Goal: Task Accomplishment & Management: Use online tool/utility

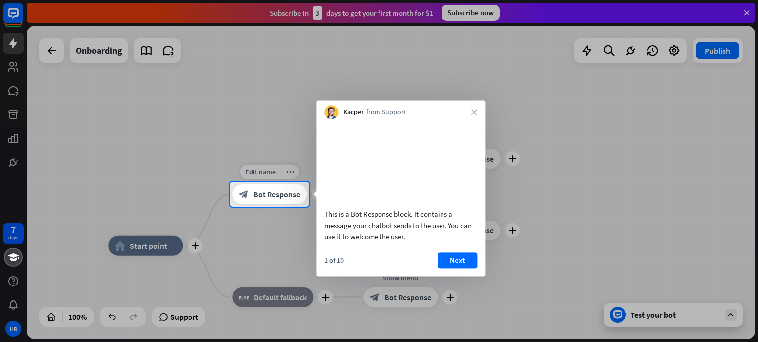
click at [264, 192] on span "Bot Response" at bounding box center [277, 195] width 47 height 10
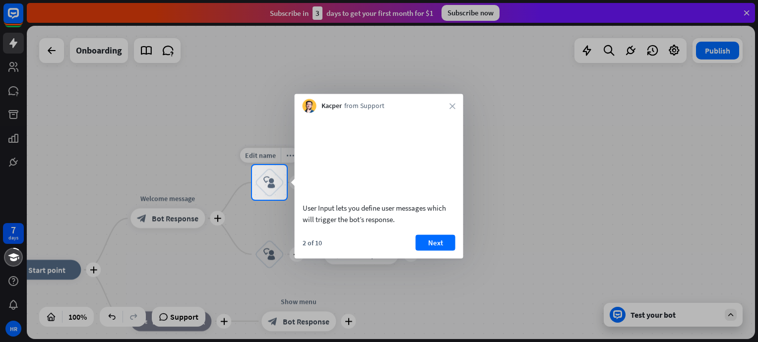
click at [270, 181] on icon "block_user_input" at bounding box center [269, 183] width 12 height 12
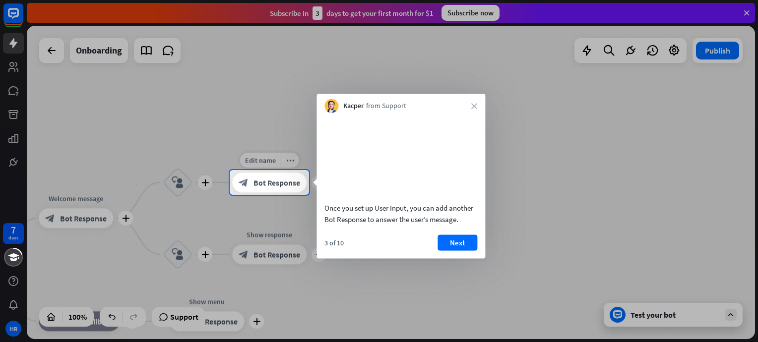
click at [270, 181] on span "Bot Response" at bounding box center [277, 183] width 47 height 10
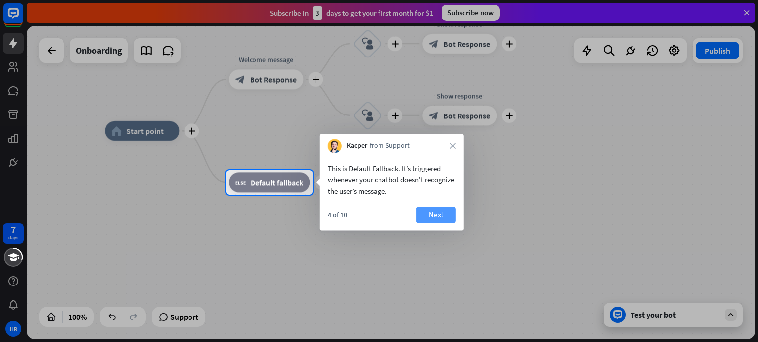
click at [445, 215] on button "Next" at bounding box center [436, 215] width 40 height 16
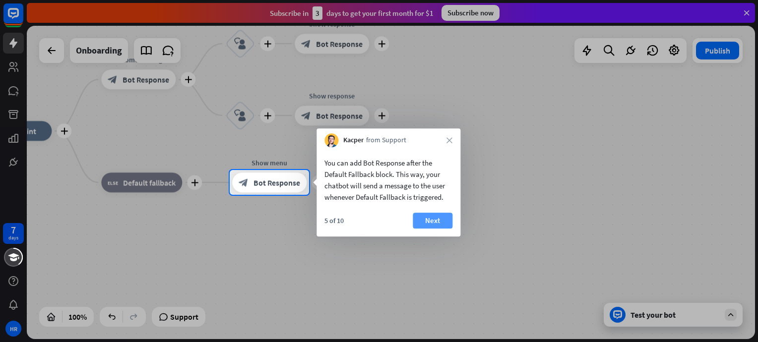
click at [428, 223] on button "Next" at bounding box center [433, 221] width 40 height 16
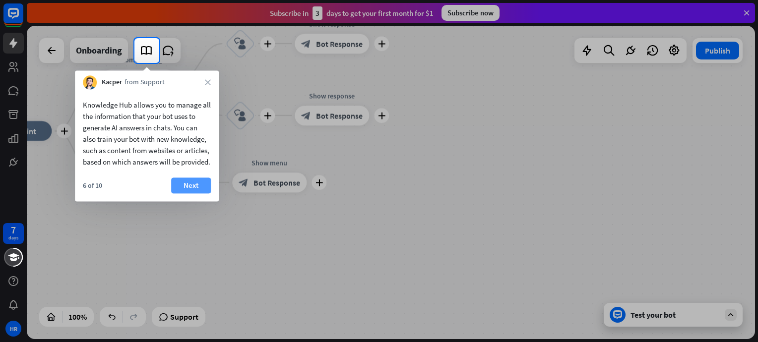
click at [193, 194] on button "Next" at bounding box center [191, 186] width 40 height 16
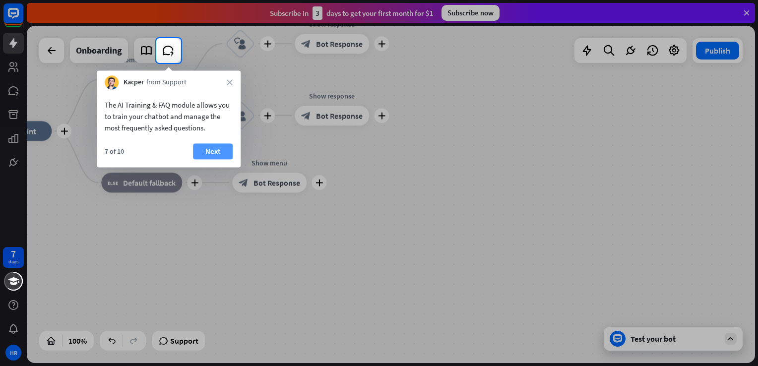
click at [216, 149] on button "Next" at bounding box center [213, 151] width 40 height 16
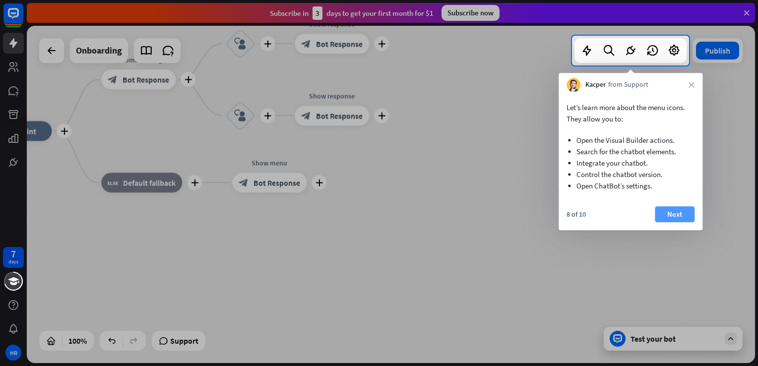
click at [671, 217] on button "Next" at bounding box center [675, 214] width 40 height 16
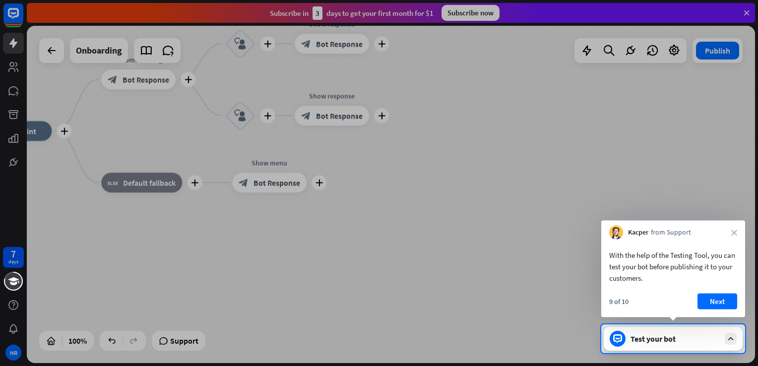
click at [718, 293] on div "With the help of the Testing Tool, you can test your bot before publishing it t…" at bounding box center [673, 279] width 144 height 78
click at [716, 303] on button "Next" at bounding box center [718, 302] width 40 height 16
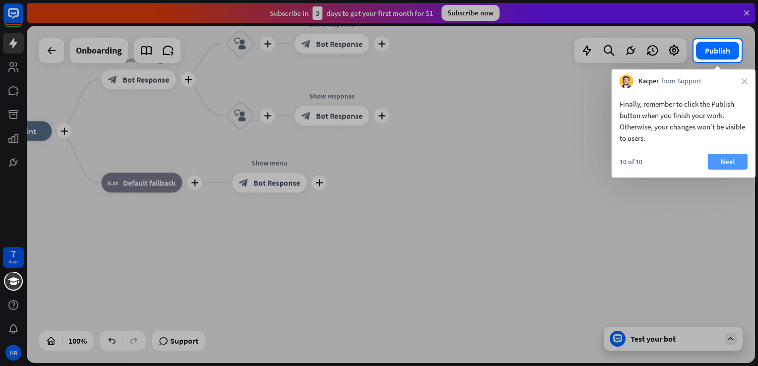
click at [720, 156] on button "Next" at bounding box center [728, 162] width 40 height 16
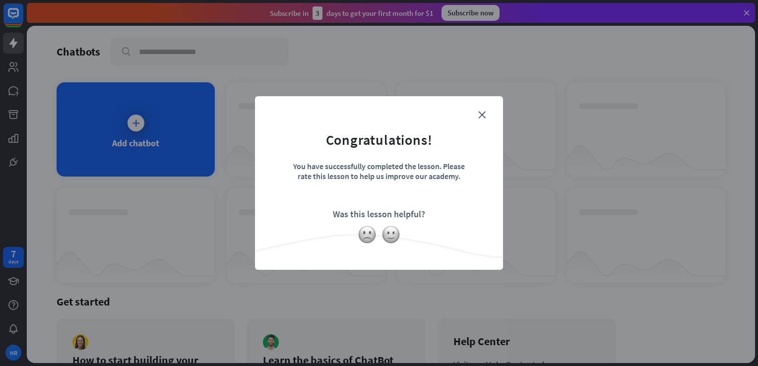
click at [476, 117] on form "Congratulations! You have successfully completed the lesson. Please rate this l…" at bounding box center [378, 168] width 223 height 119
click at [482, 116] on icon "close" at bounding box center [481, 114] width 7 height 7
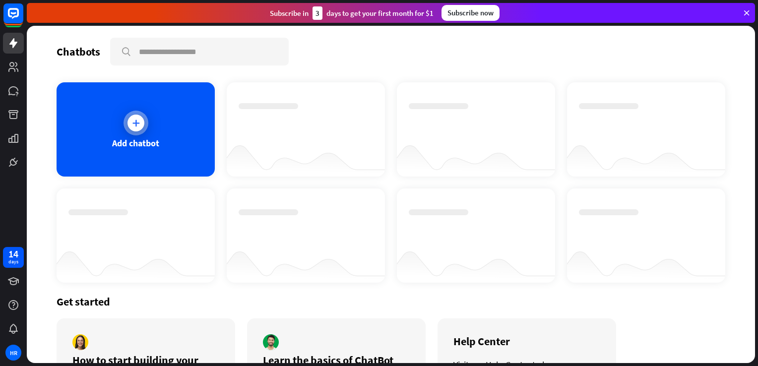
click at [135, 120] on icon at bounding box center [136, 123] width 10 height 10
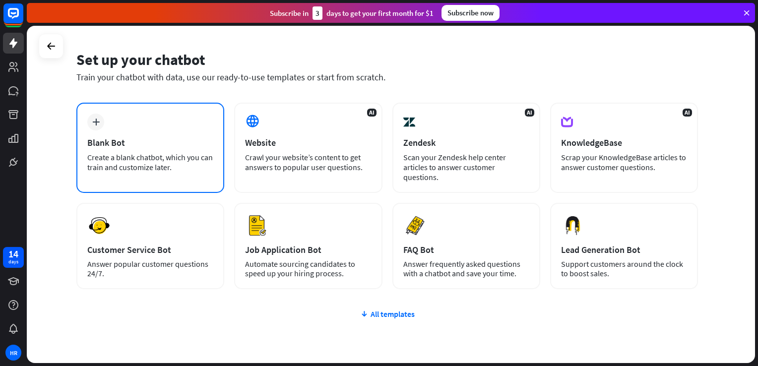
scroll to position [28, 0]
click at [131, 123] on div "plus Blank Bot Create a blank chatbot, which you can train and customize later." at bounding box center [150, 148] width 148 height 90
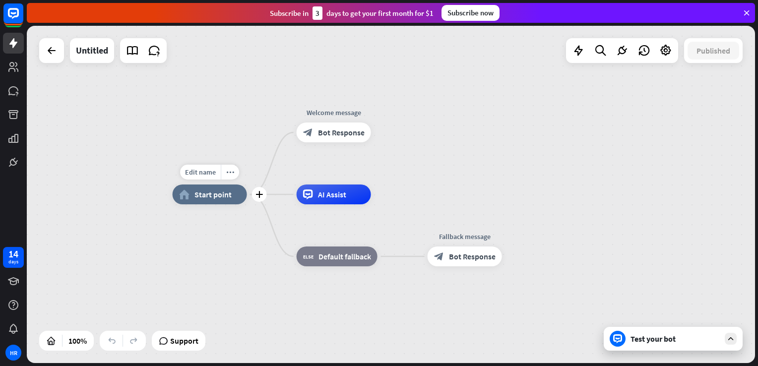
click at [222, 200] on div "home_2 Start point" at bounding box center [210, 195] width 74 height 20
click at [172, 271] on div "home_2 Start point Welcome message block_bot_response Bot Response AI Assist bl…" at bounding box center [391, 194] width 728 height 337
click at [50, 56] on icon at bounding box center [52, 51] width 12 height 12
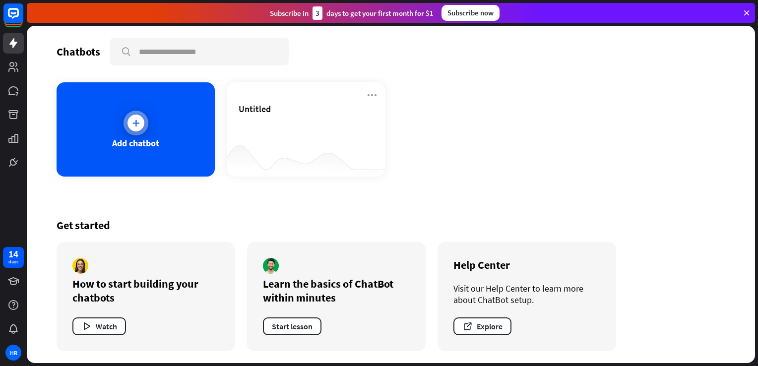
click at [135, 134] on div at bounding box center [136, 123] width 25 height 25
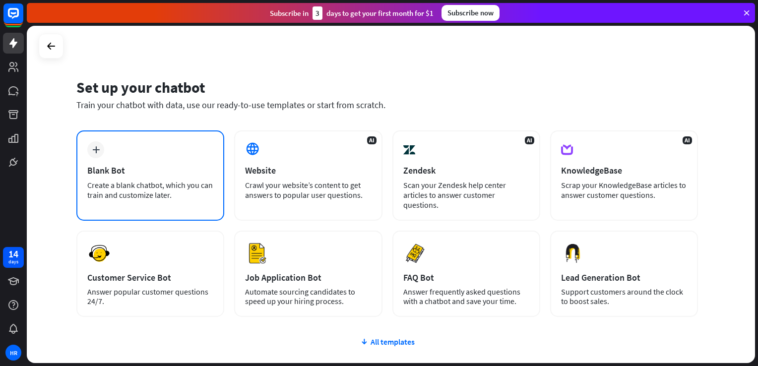
click at [147, 166] on div "Blank Bot" at bounding box center [150, 170] width 126 height 11
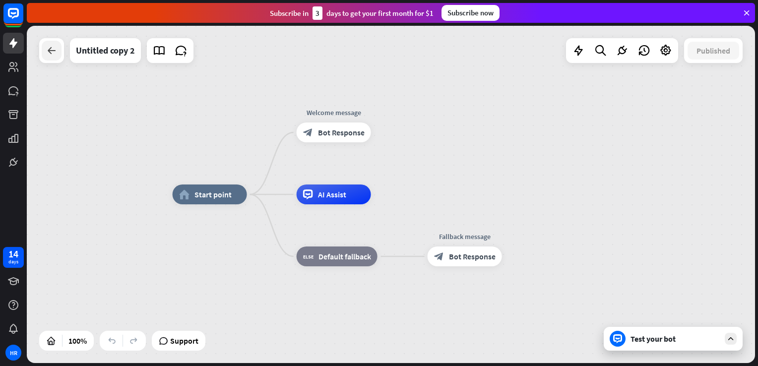
click at [46, 53] on icon at bounding box center [52, 51] width 12 height 12
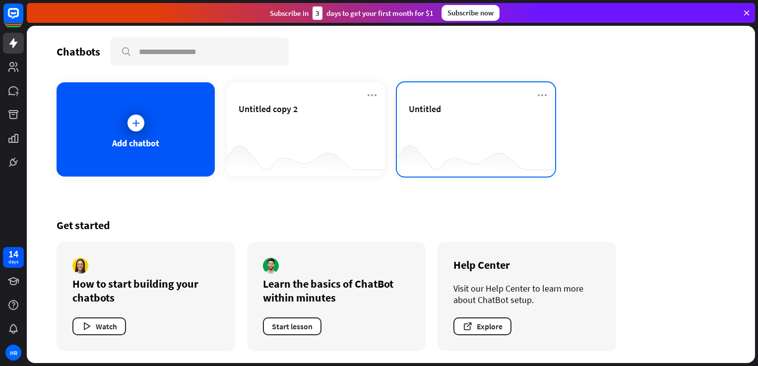
click at [439, 147] on div at bounding box center [476, 157] width 158 height 38
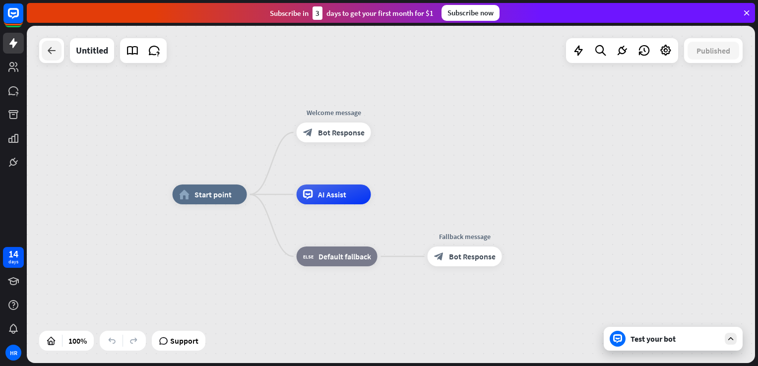
click at [57, 53] on icon at bounding box center [52, 51] width 12 height 12
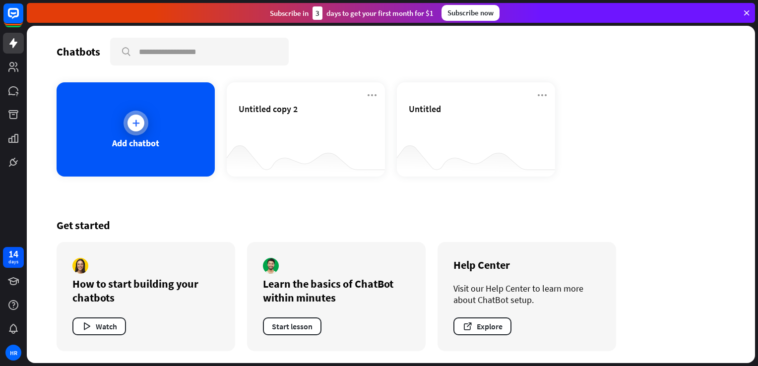
click at [145, 139] on div "Add chatbot" at bounding box center [135, 142] width 47 height 11
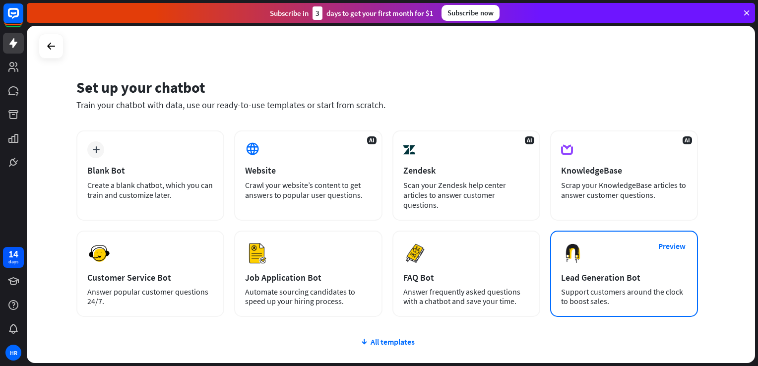
click at [681, 297] on div "Support customers around the clock to boost sales." at bounding box center [624, 296] width 126 height 19
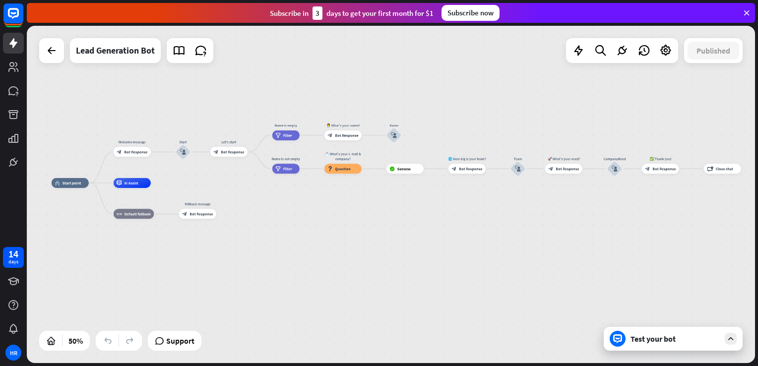
click at [719, 342] on div "Test your bot" at bounding box center [675, 339] width 89 height 10
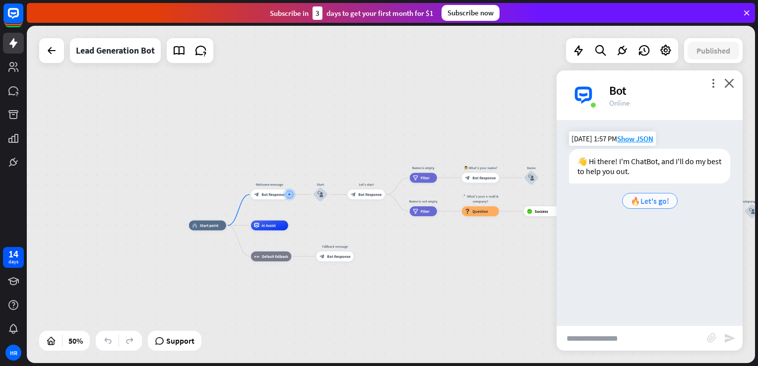
click at [650, 199] on span "🔥Let's go!" at bounding box center [650, 201] width 39 height 10
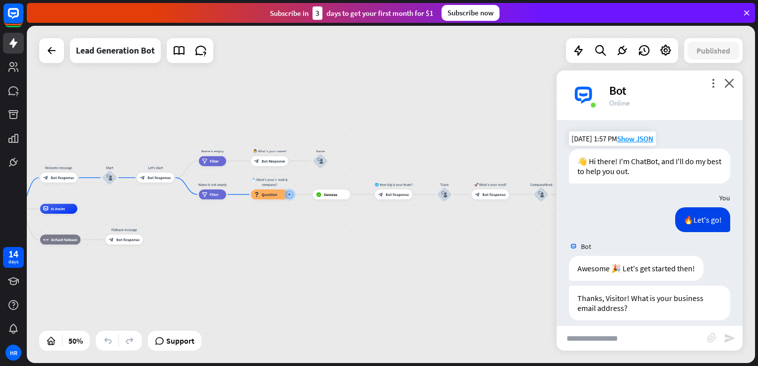
scroll to position [9, 0]
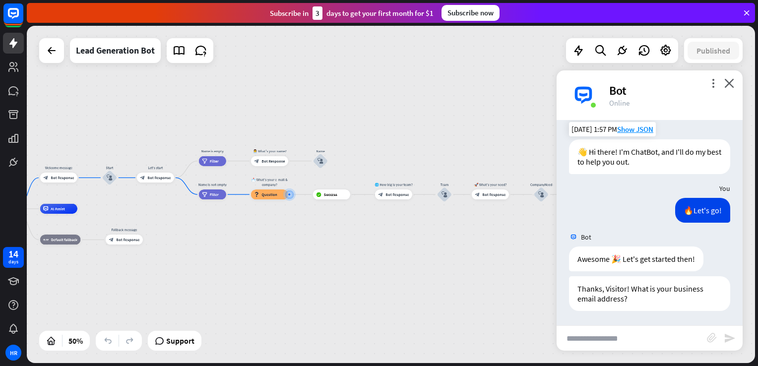
click at [574, 338] on input "text" at bounding box center [632, 338] width 150 height 25
type input "**********"
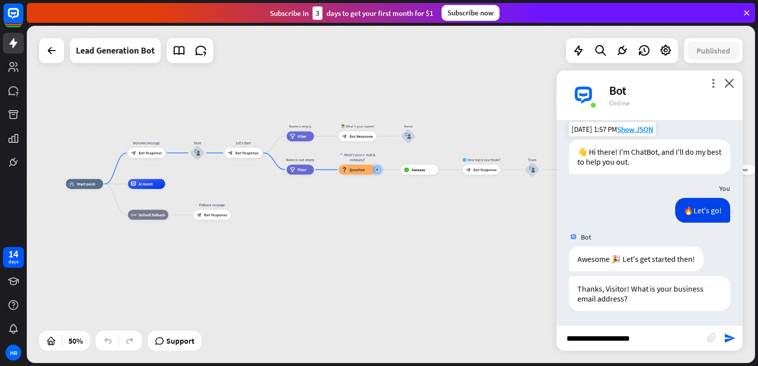
drag, startPoint x: 101, startPoint y: 213, endPoint x: 170, endPoint y: 184, distance: 74.5
click at [170, 184] on div "home_2 Start point Welcome message block_bot_response Bot Response Start block_…" at bounding box center [248, 268] width 364 height 169
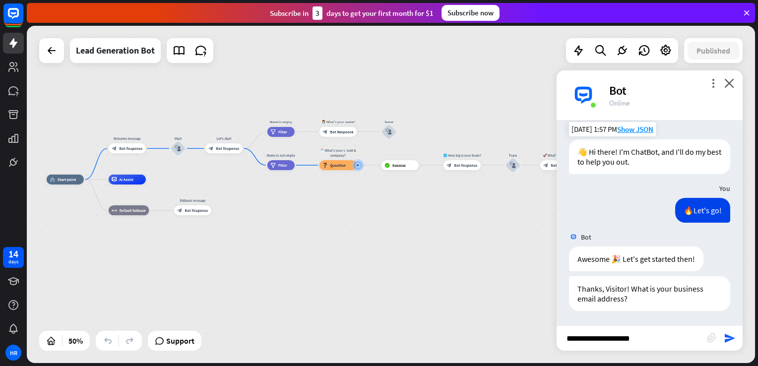
click at [722, 334] on div "block_attachment" at bounding box center [715, 338] width 17 height 11
click at [728, 339] on icon "send" at bounding box center [730, 338] width 12 height 12
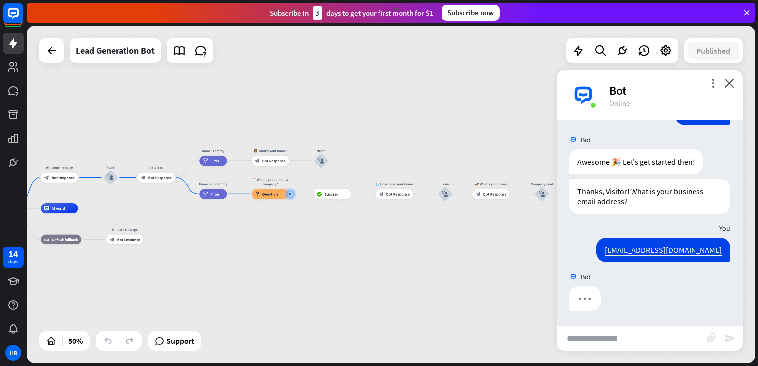
scroll to position [107, 0]
click at [606, 333] on input "text" at bounding box center [632, 338] width 150 height 25
type input "*****"
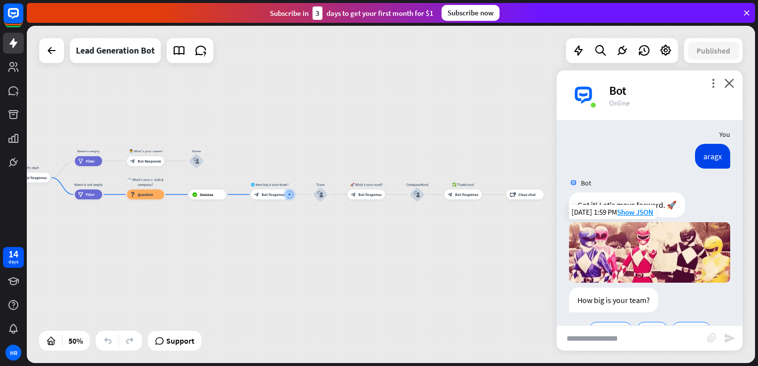
scroll to position [343, 0]
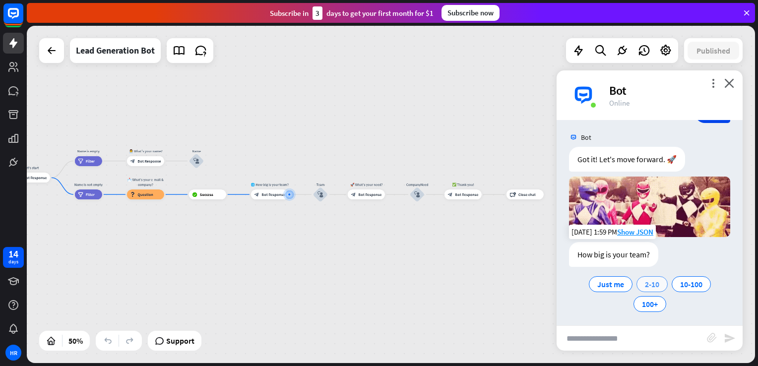
click at [653, 279] on span "2-10" at bounding box center [652, 284] width 14 height 10
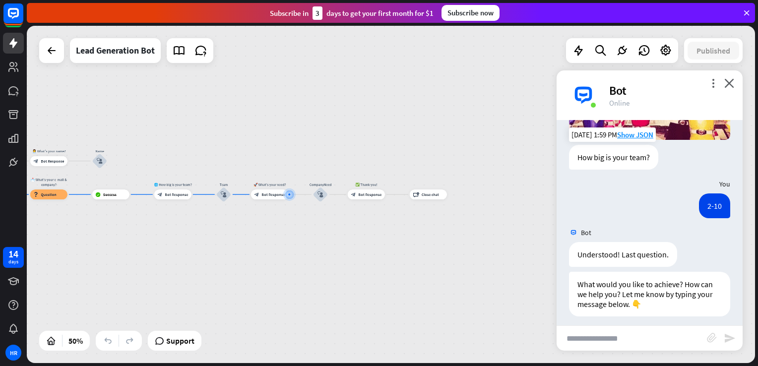
scroll to position [443, 0]
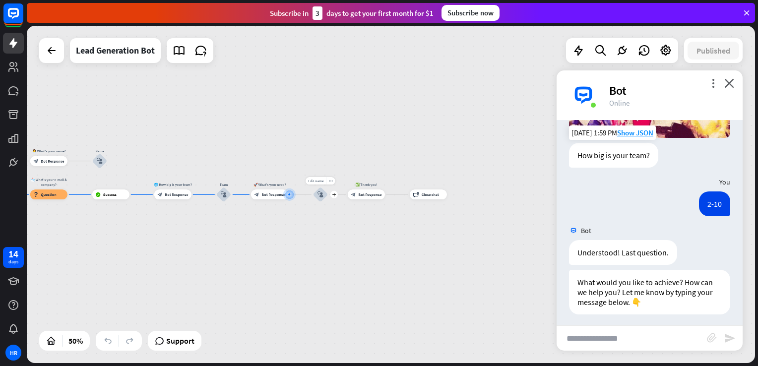
click at [319, 199] on div "block_user_input" at bounding box center [320, 194] width 15 height 15
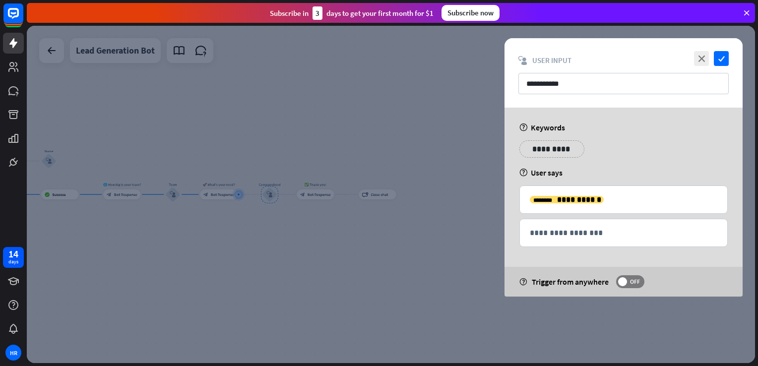
click at [439, 232] on div at bounding box center [391, 194] width 728 height 337
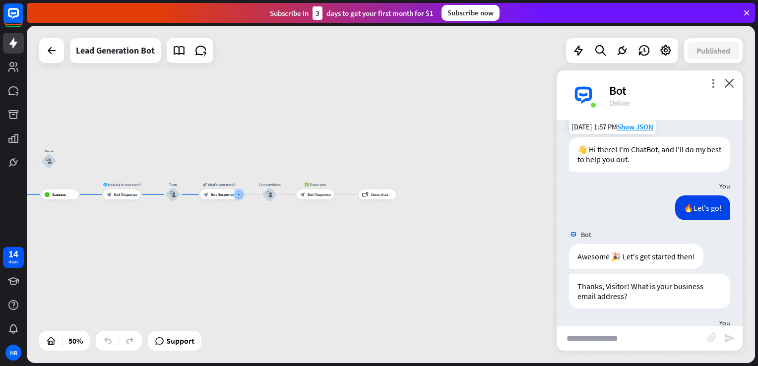
scroll to position [443, 0]
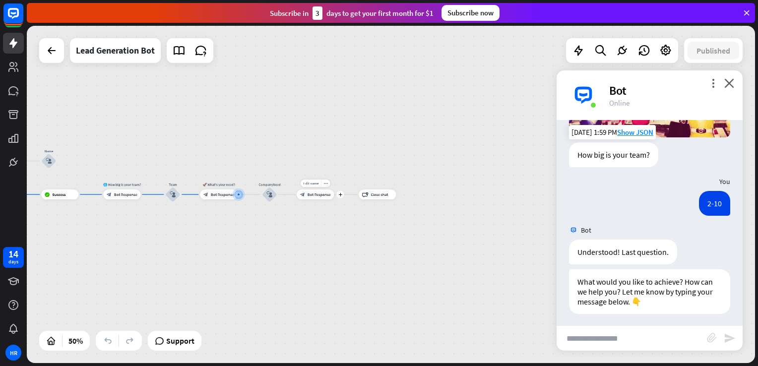
click at [313, 198] on div "block_bot_response Bot Response" at bounding box center [315, 195] width 37 height 10
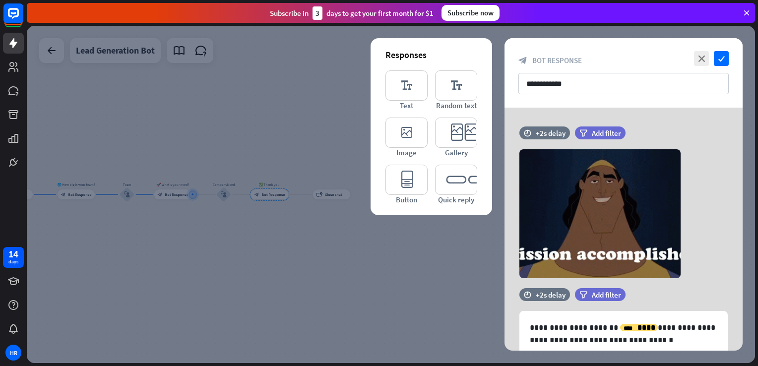
click at [326, 240] on div at bounding box center [391, 194] width 728 height 337
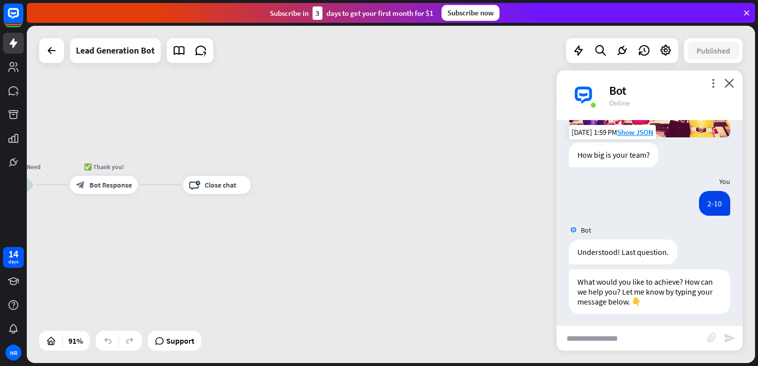
click at [599, 327] on input "text" at bounding box center [632, 338] width 150 height 25
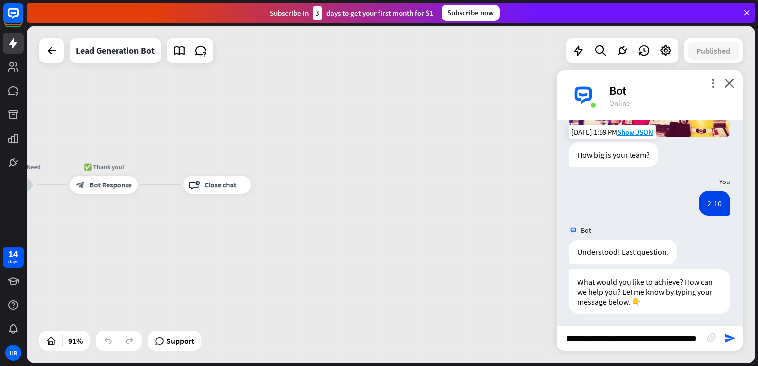
scroll to position [0, 27]
type input "**********"
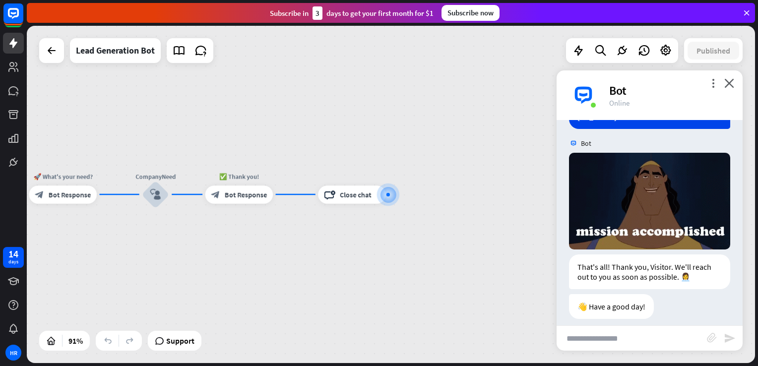
scroll to position [687, 0]
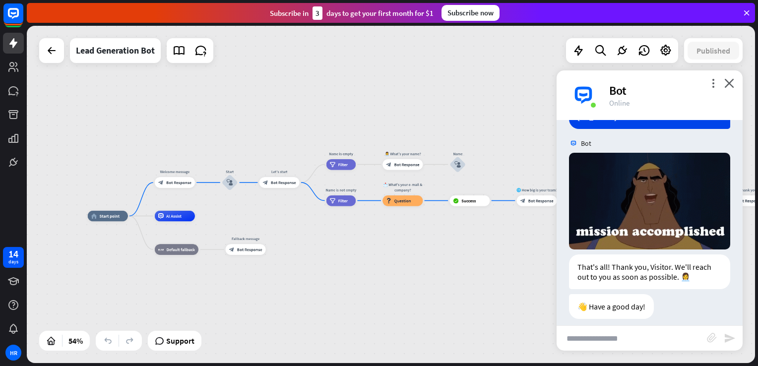
drag, startPoint x: 253, startPoint y: 80, endPoint x: 760, endPoint y: 45, distance: 508.4
click at [758, 45] on html "14 days HR close Product Help First steps Get started with ChatBot Help Center …" at bounding box center [379, 183] width 758 height 366
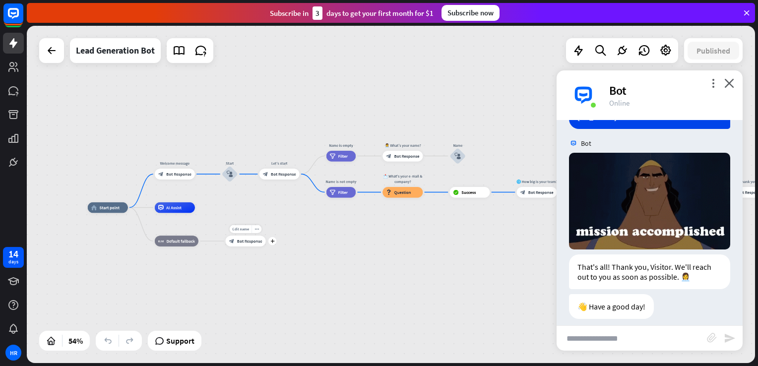
click at [243, 241] on span "Bot Response" at bounding box center [249, 241] width 25 height 5
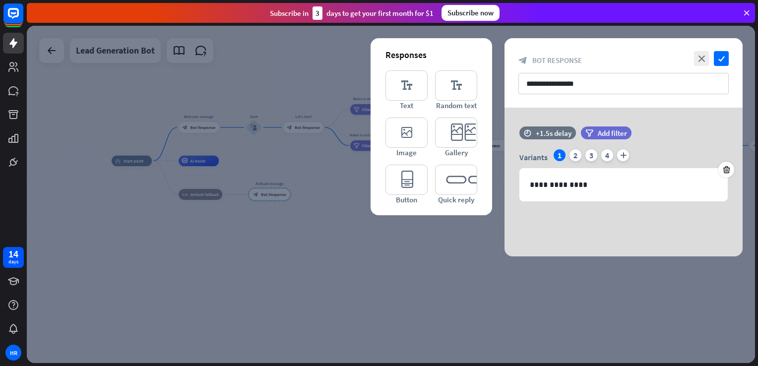
click at [416, 228] on div at bounding box center [391, 194] width 728 height 337
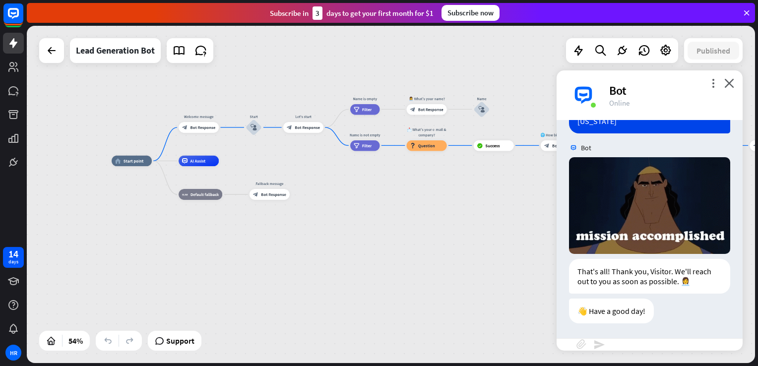
scroll to position [684, 0]
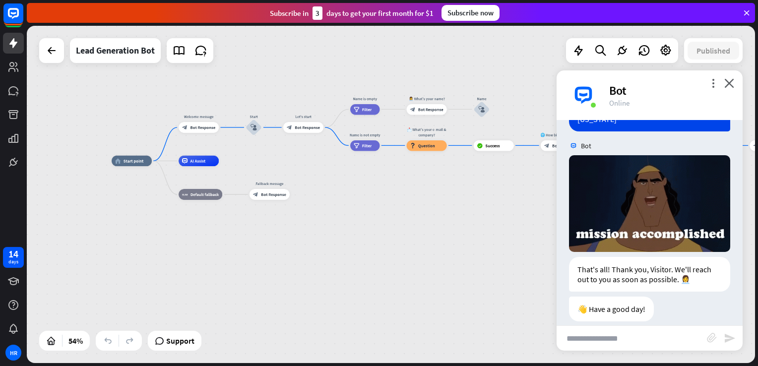
click at [416, 228] on div "home_2 Start point Welcome message block_bot_response Bot Response Start block_…" at bounding box center [308, 252] width 393 height 183
click at [197, 167] on div "Edit name more_horiz plus AI Assist" at bounding box center [199, 161] width 40 height 11
drag, startPoint x: 197, startPoint y: 167, endPoint x: 166, endPoint y: 169, distance: 31.4
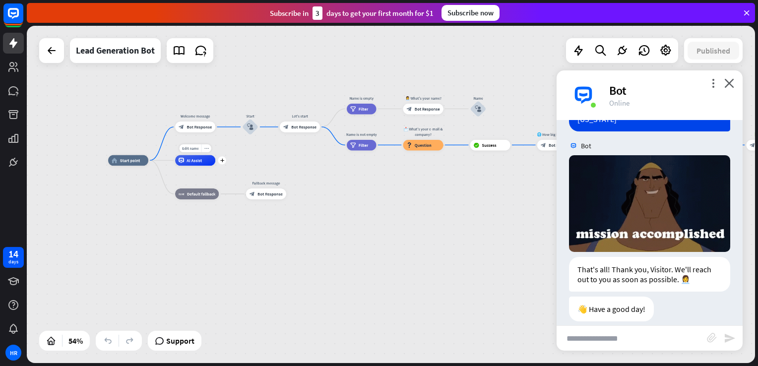
click at [175, 166] on div "Edit name more_horiz plus AI Assist" at bounding box center [195, 160] width 40 height 11
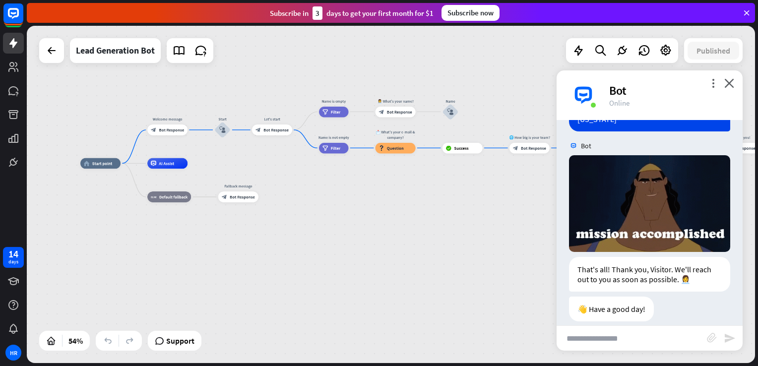
click at [438, 281] on div "home_2 Start point Welcome message block_bot_response Bot Response Start block_…" at bounding box center [276, 254] width 393 height 183
click at [607, 325] on div "Bot 👋 Hi there! I'm ChatBot, and I'll do my best to help you out. [DATE] 1:57 P…" at bounding box center [650, 222] width 186 height 205
click at [601, 329] on input "text" at bounding box center [632, 338] width 150 height 25
type input "*"
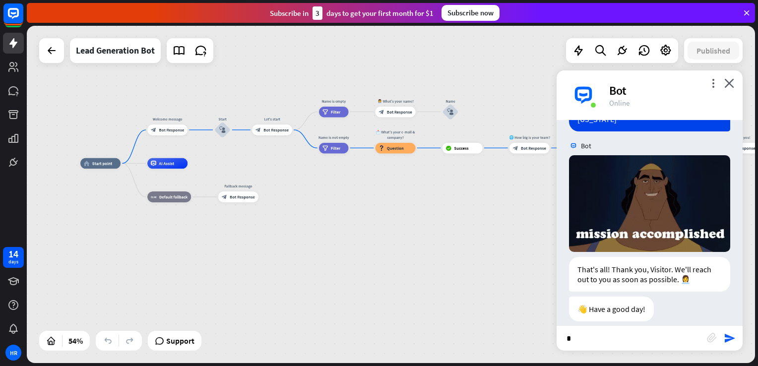
type input "**"
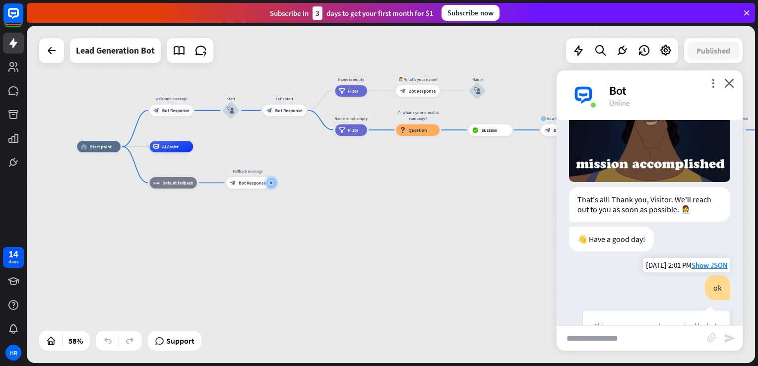
scroll to position [836, 0]
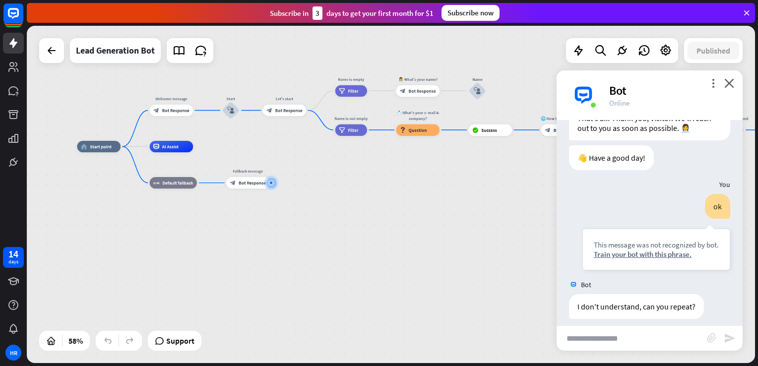
click at [345, 265] on div "home_2 Start point Welcome message block_bot_response Bot Response Start block_…" at bounding box center [290, 245] width 426 height 197
